Goal: Transaction & Acquisition: Purchase product/service

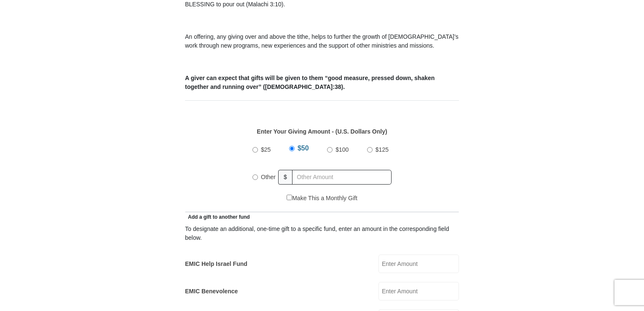
scroll to position [295, 0]
click at [254, 174] on input "Other" at bounding box center [255, 176] width 5 height 5
radio input "true"
click at [310, 170] on input "text" at bounding box center [343, 177] width 97 height 15
type input "28"
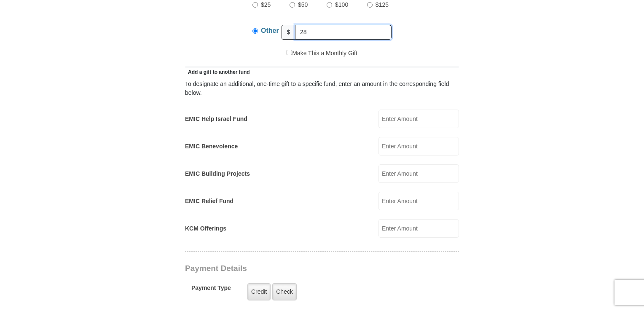
scroll to position [422, 0]
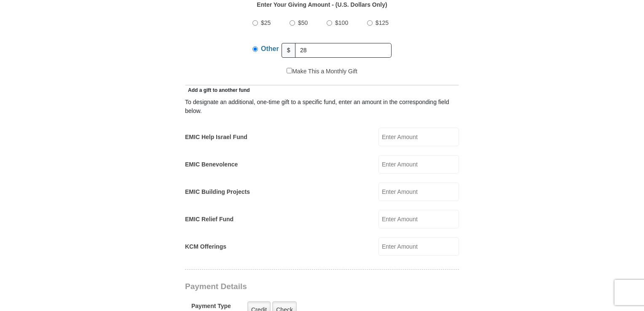
click at [390, 237] on input "KCM Offerings" at bounding box center [419, 246] width 81 height 19
type input "28"
click at [314, 43] on input "28" at bounding box center [343, 50] width 97 height 15
type input "2"
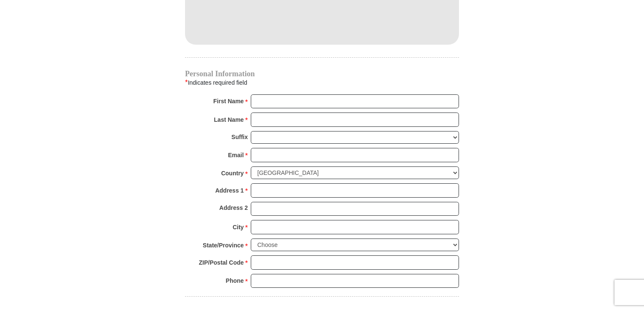
scroll to position [759, 0]
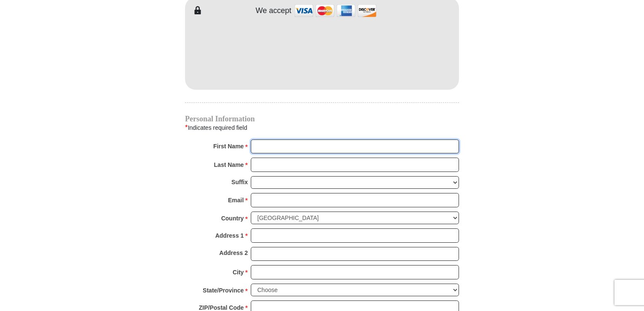
click at [269, 140] on input "First Name *" at bounding box center [355, 147] width 208 height 14
type input "Mary A"
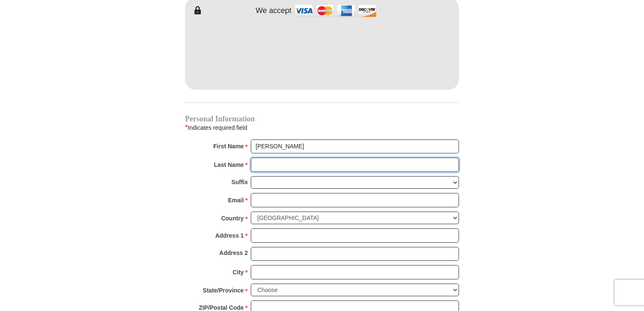
click at [257, 158] on input "Last Name *" at bounding box center [355, 165] width 208 height 14
type input "Smith"
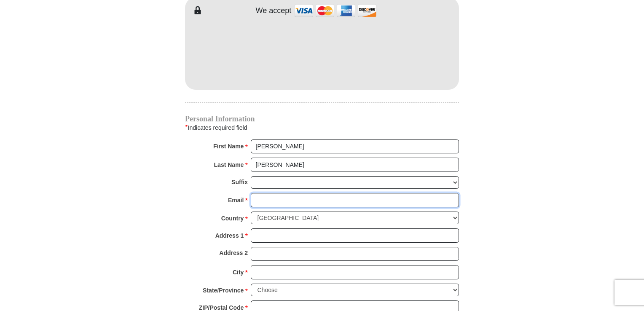
click at [266, 193] on input "Email *" at bounding box center [355, 200] width 208 height 14
type input "donmarysmith@juno.com"
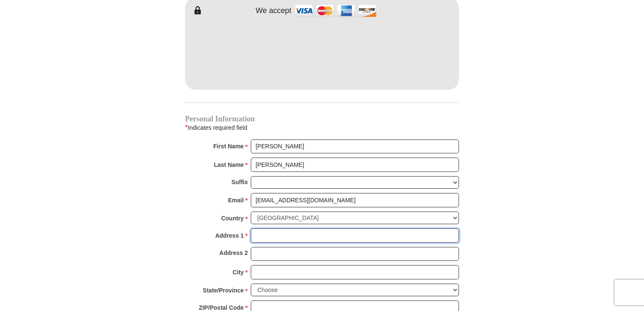
type input "1199 Bahls Drive"
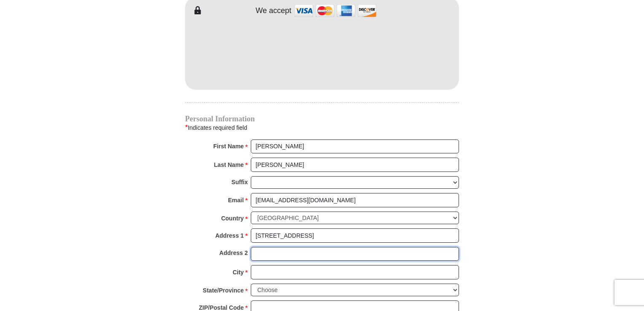
type input "Apt 308"
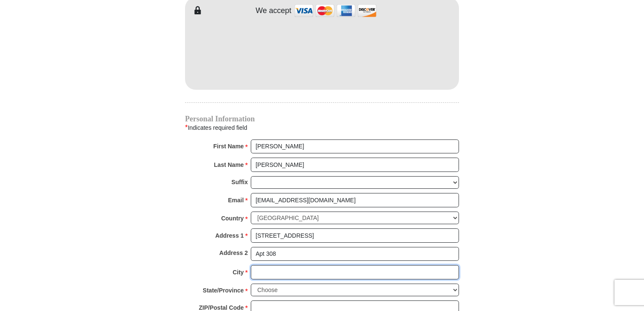
type input "Hastings"
select select "MN"
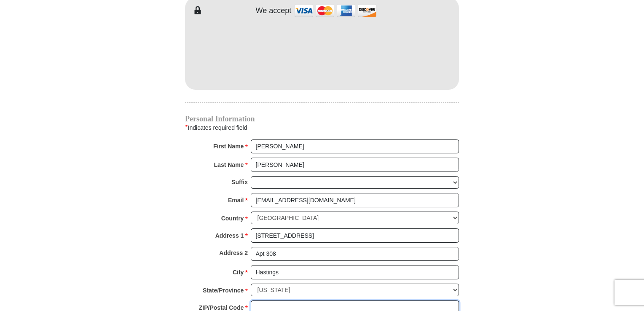
type input "55033"
type input "6128452478"
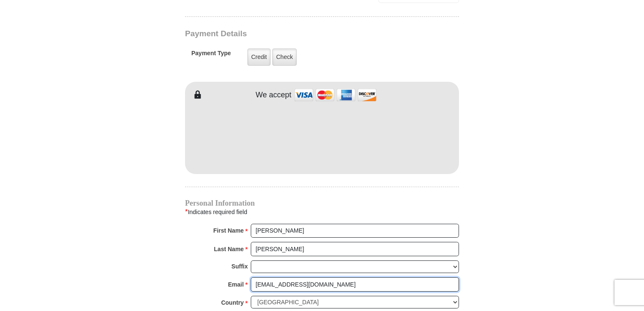
scroll to position [675, 0]
click at [283, 48] on label "Check" at bounding box center [284, 56] width 24 height 17
click at [0, 0] on input "Check" at bounding box center [0, 0] width 0 height 0
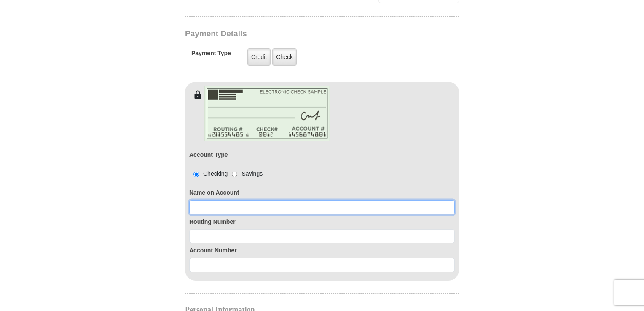
click at [200, 200] on input at bounding box center [322, 207] width 266 height 14
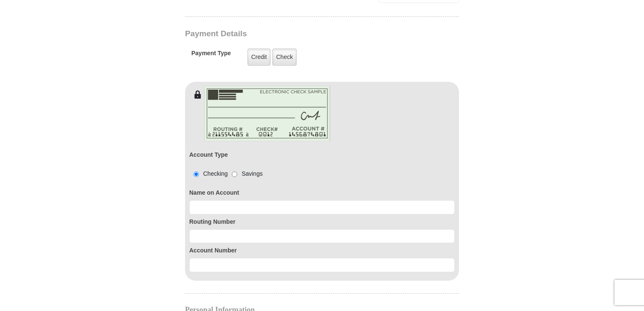
click at [88, 203] on form "Eagle Mountain International Church Online Giving Because of gifts like yours, …" at bounding box center [322, 36] width 481 height 1354
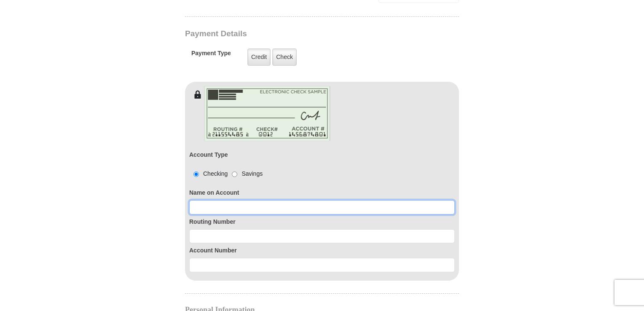
click at [199, 200] on input at bounding box center [322, 207] width 266 height 14
paste input "Mary A Smith"
type input "Mary A Smith"
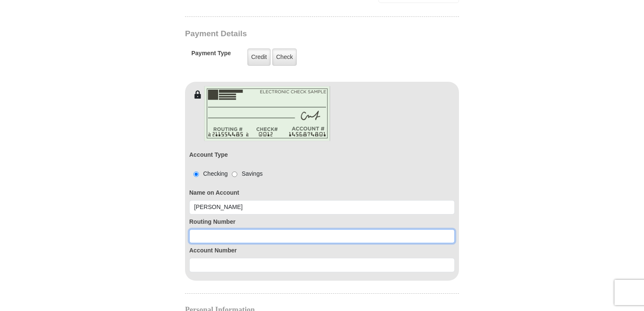
click at [199, 229] on input at bounding box center [322, 236] width 266 height 14
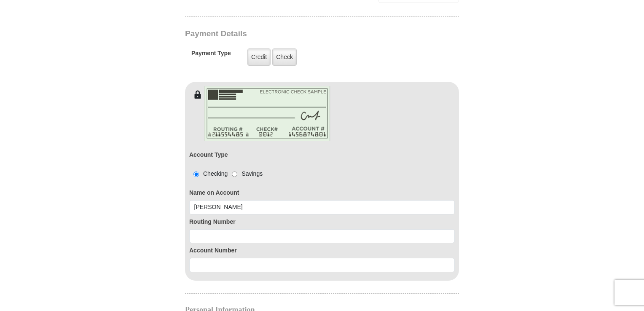
click at [105, 242] on form "Eagle Mountain International Church Online Giving Because of gifts like yours, …" at bounding box center [322, 36] width 481 height 1354
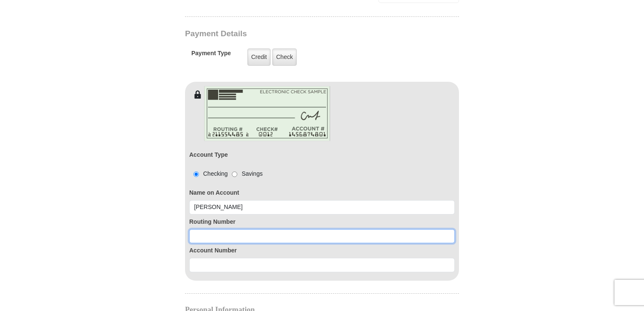
click at [197, 229] on input at bounding box center [322, 236] width 266 height 14
paste input "091914370"
type input "091914370"
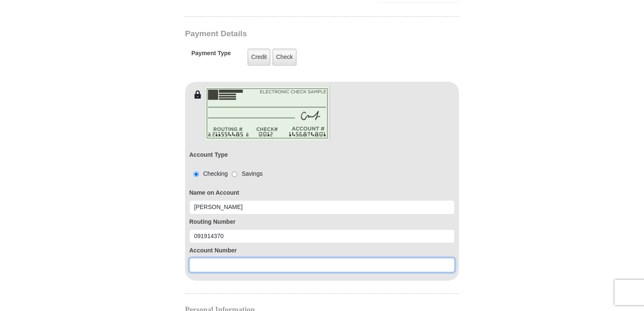
click at [204, 258] on input at bounding box center [322, 265] width 266 height 14
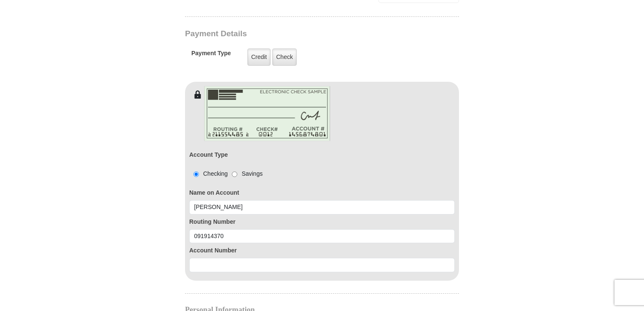
click at [86, 264] on form "Eagle Mountain International Church Online Giving Because of gifts like yours, …" at bounding box center [322, 36] width 481 height 1354
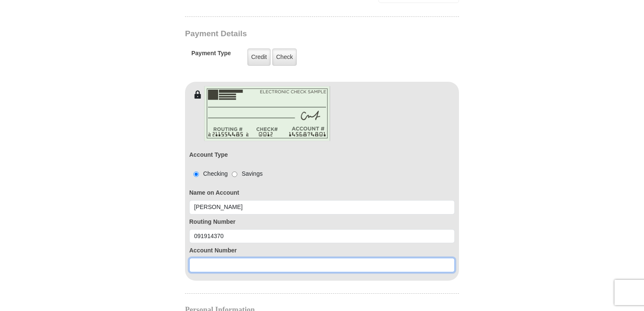
click at [203, 258] on input at bounding box center [322, 265] width 266 height 14
paste input "339784"
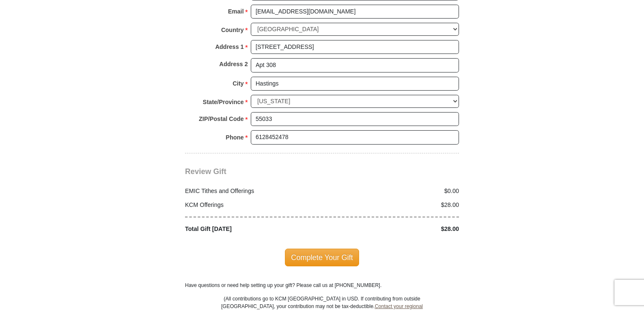
scroll to position [1096, 0]
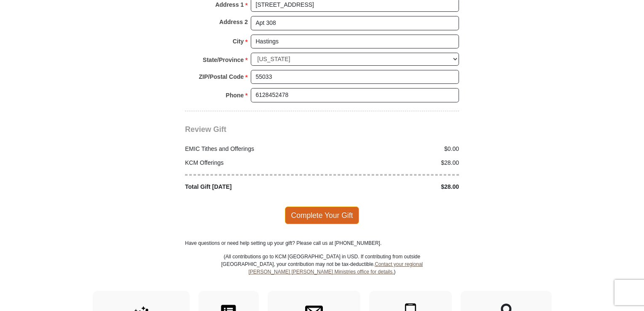
type input "339784"
click at [316, 207] on span "Complete Your Gift" at bounding box center [322, 216] width 75 height 18
